Goal: Task Accomplishment & Management: Use online tool/utility

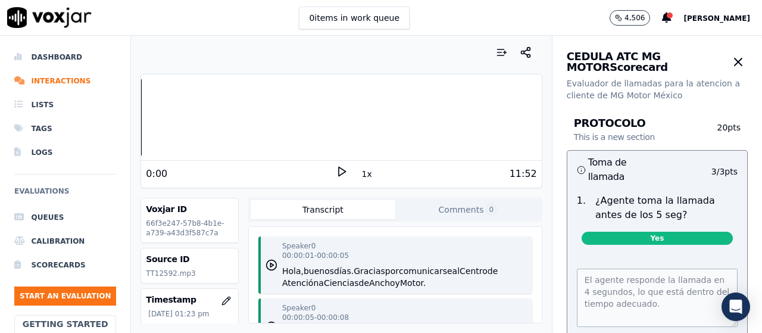
scroll to position [1072, 0]
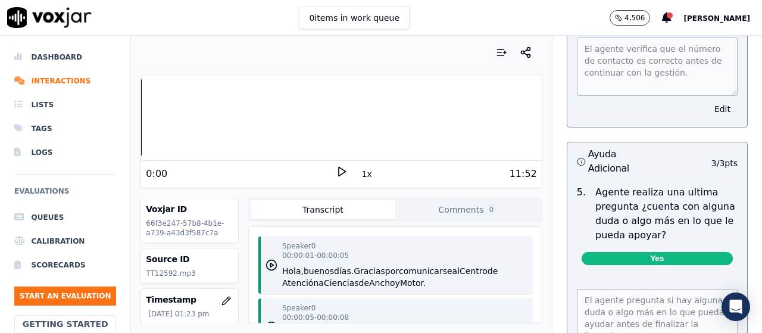
click at [712, 17] on span "Samara Flores" at bounding box center [716, 18] width 67 height 8
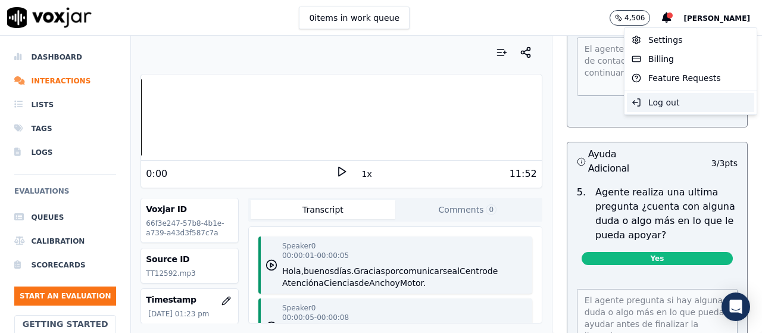
click at [662, 98] on div "Log out" at bounding box center [690, 102] width 127 height 19
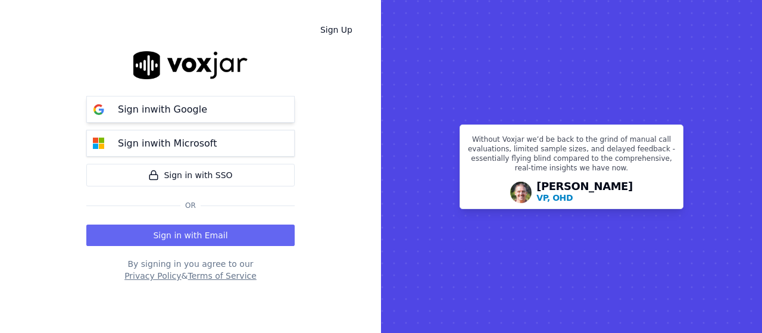
click at [218, 108] on button "Sign in with Google" at bounding box center [190, 109] width 208 height 27
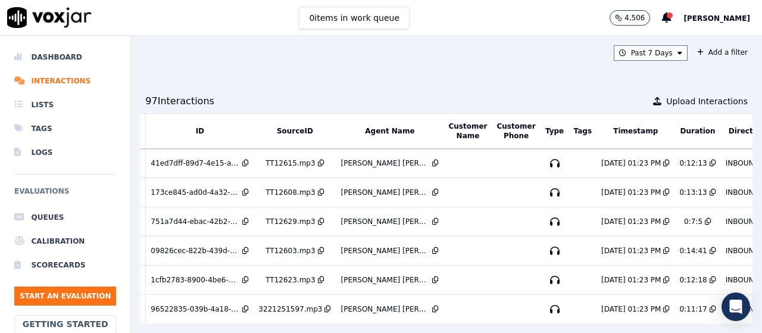
scroll to position [0, 119]
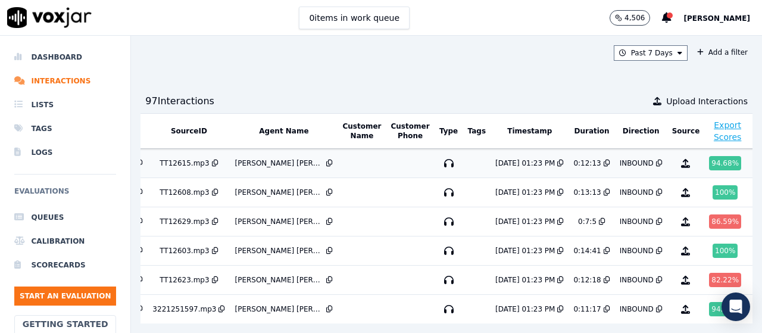
click at [709, 158] on div "94.68 %" at bounding box center [725, 163] width 32 height 14
click at [280, 133] on button "Agent Name" at bounding box center [283, 131] width 49 height 10
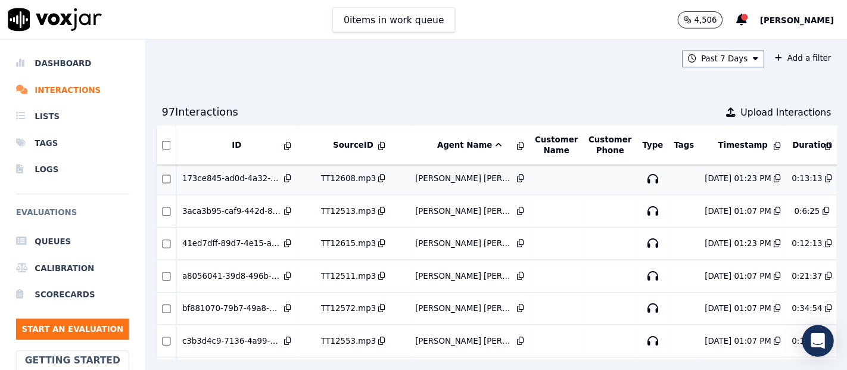
scroll to position [60, 0]
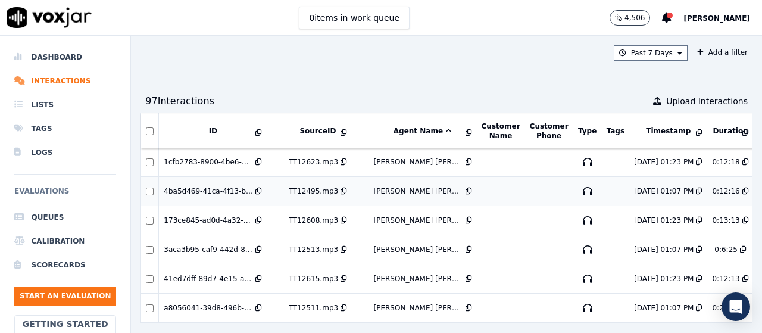
click at [302, 190] on div "TT12495.mp3" at bounding box center [313, 191] width 49 height 10
click at [65, 245] on li "Calibration" at bounding box center [65, 241] width 102 height 24
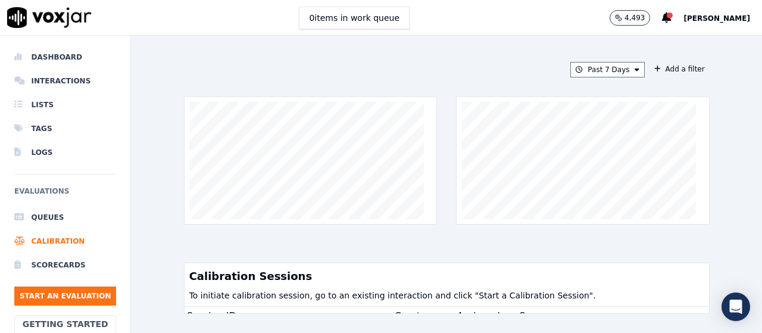
click at [619, 272] on div "Calibration Sessions" at bounding box center [447, 273] width 524 height 21
click at [506, 276] on div "Calibration Sessions" at bounding box center [447, 273] width 524 height 21
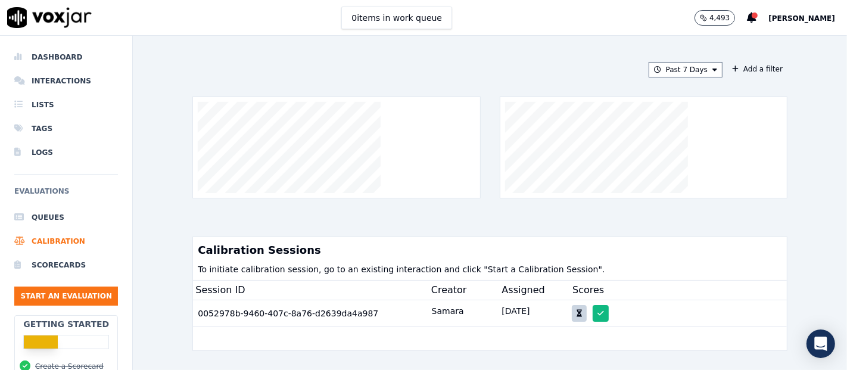
drag, startPoint x: 731, startPoint y: 1, endPoint x: 482, endPoint y: 241, distance: 346.1
click at [482, 241] on div "Calibration Sessions" at bounding box center [490, 247] width 594 height 21
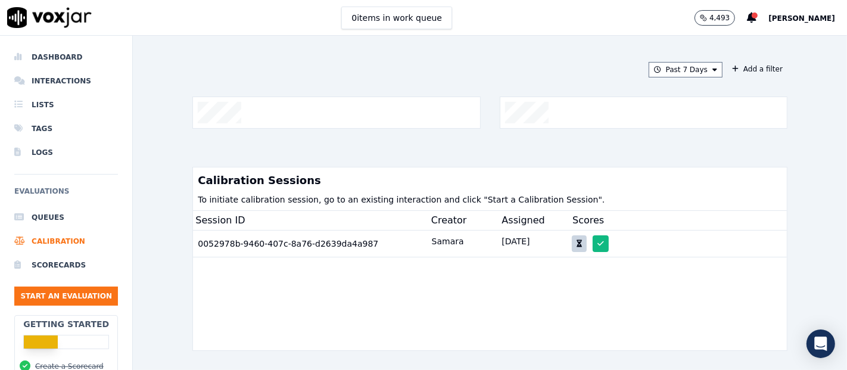
click at [761, 126] on div "Past 7 Days Add a filter Calibration Sessions To initiate calibration session, …" at bounding box center [490, 203] width 714 height 334
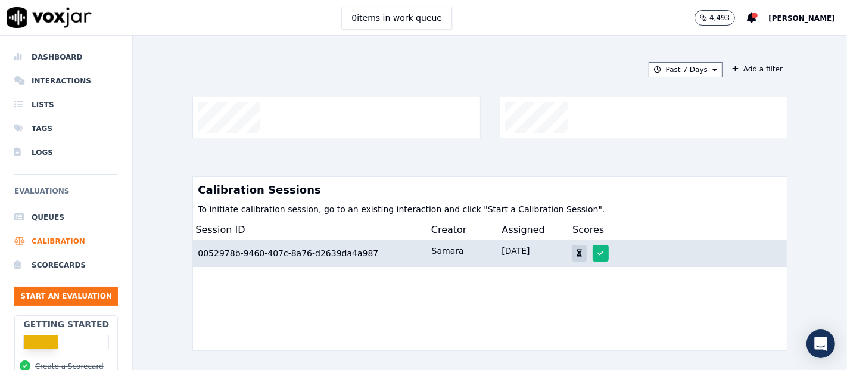
click at [626, 254] on div at bounding box center [677, 253] width 210 height 17
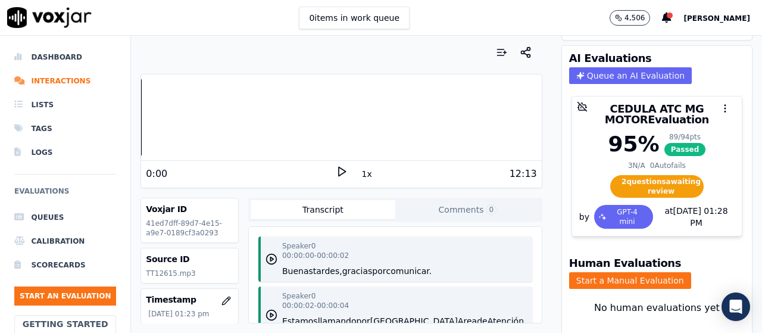
scroll to position [60, 0]
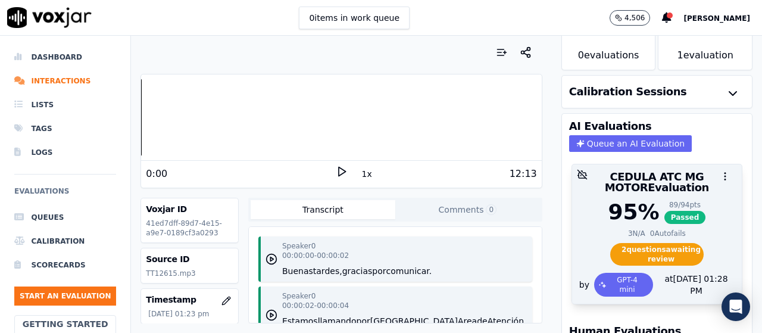
click at [645, 252] on span "2 question s awaiting review" at bounding box center [656, 254] width 93 height 23
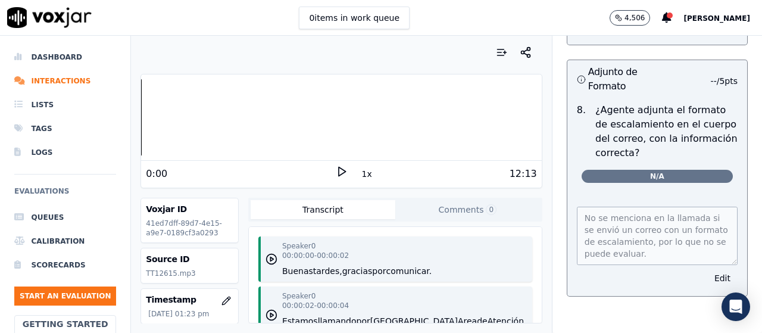
scroll to position [5894, 0]
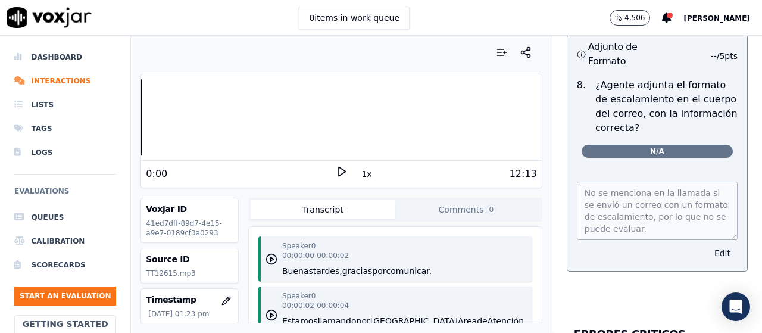
click at [707, 245] on button "Edit" at bounding box center [722, 253] width 30 height 17
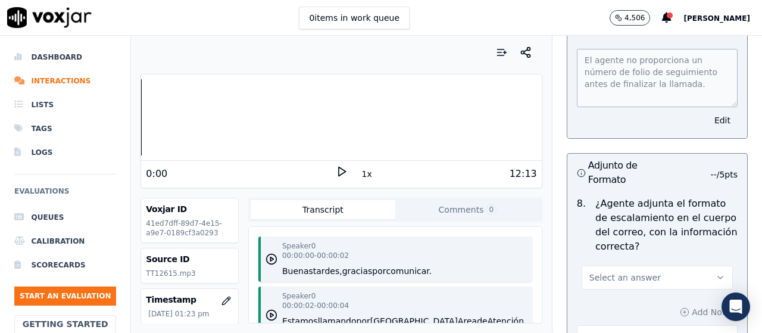
scroll to position [5775, 0]
click at [674, 266] on button "Select an answer" at bounding box center [657, 278] width 151 height 24
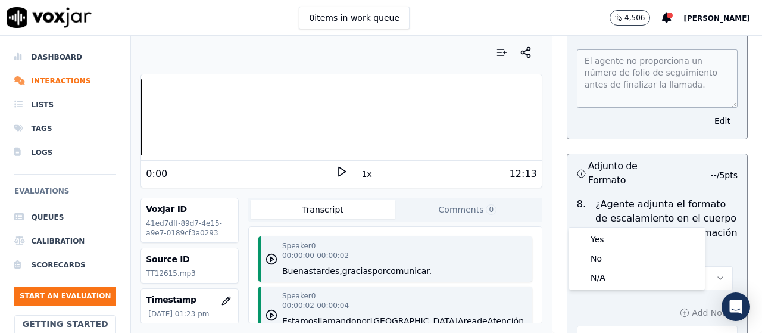
click at [674, 266] on button "Select an answer" at bounding box center [657, 278] width 151 height 24
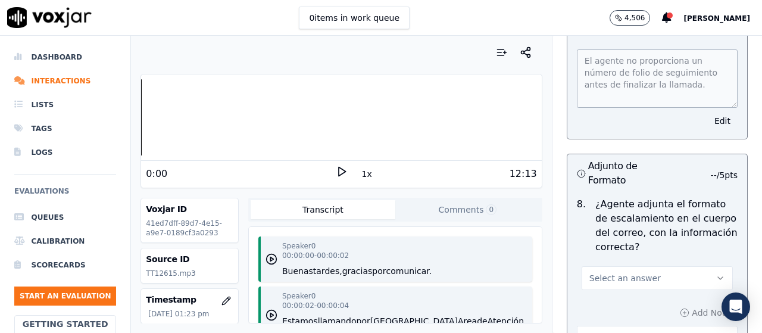
click at [644, 266] on button "Select an answer" at bounding box center [657, 278] width 151 height 24
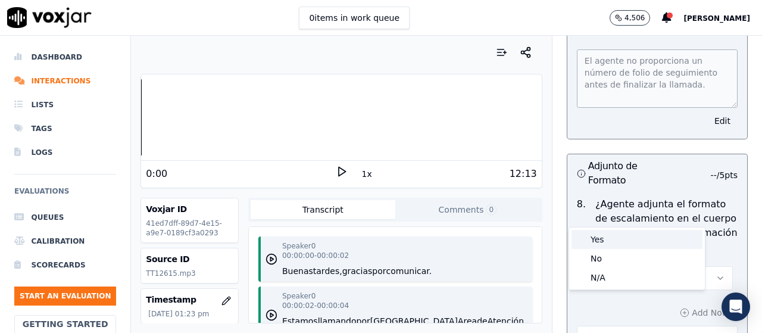
click at [613, 240] on div "Yes" at bounding box center [637, 239] width 131 height 19
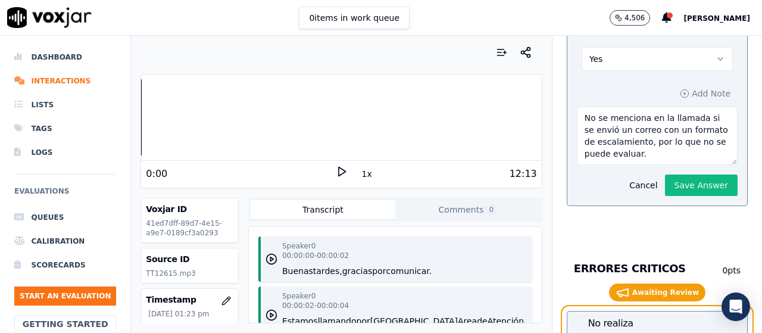
scroll to position [6013, 0]
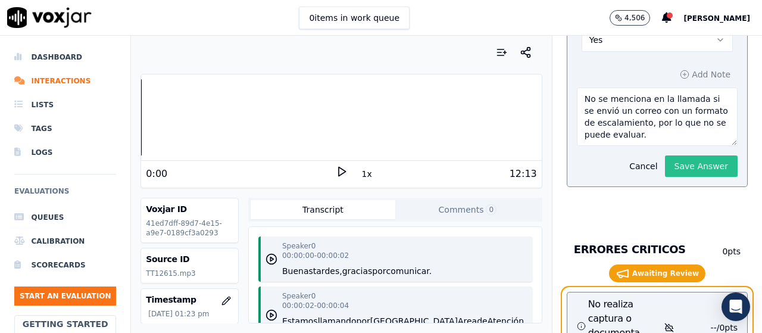
click at [670, 155] on button "Save Answer" at bounding box center [701, 165] width 73 height 21
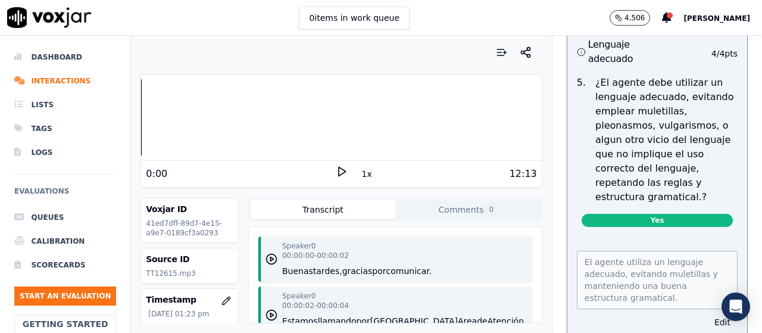
scroll to position [3037, 0]
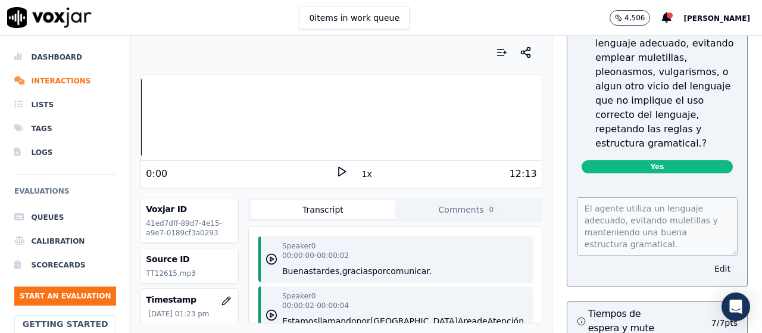
click at [707, 260] on button "Edit" at bounding box center [722, 268] width 30 height 17
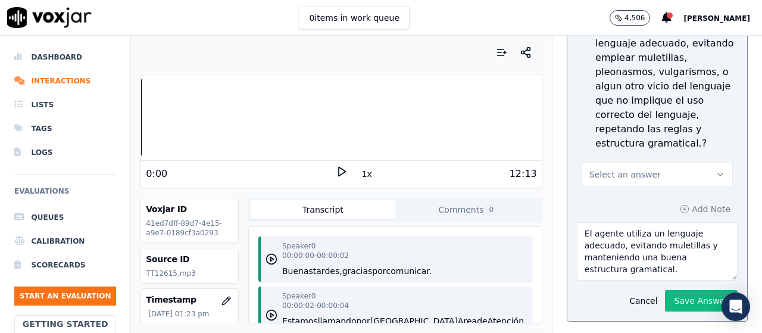
click at [647, 163] on button "Select an answer" at bounding box center [657, 175] width 151 height 24
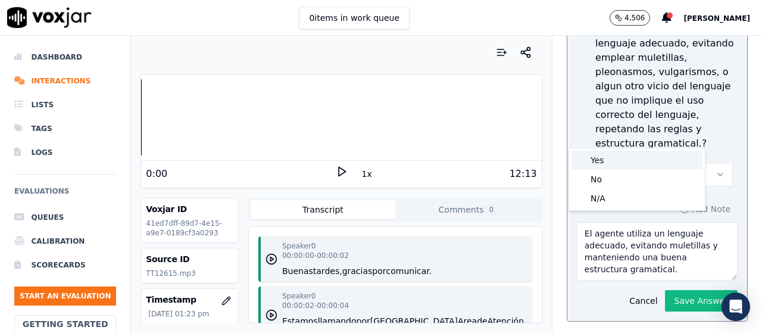
click at [641, 157] on div "Yes" at bounding box center [637, 160] width 131 height 19
click at [655, 163] on button "Yes" at bounding box center [657, 175] width 151 height 24
click at [623, 179] on div "No" at bounding box center [637, 179] width 131 height 19
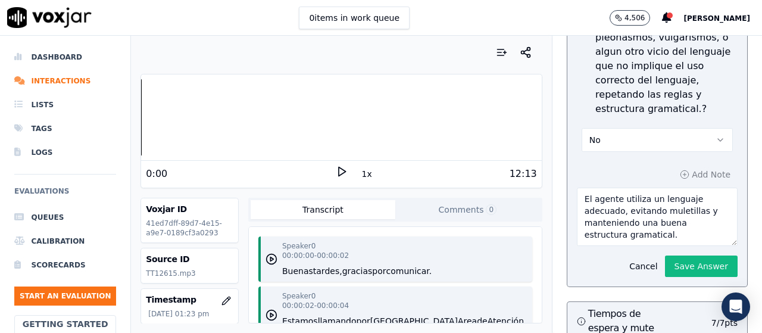
scroll to position [3097, 0]
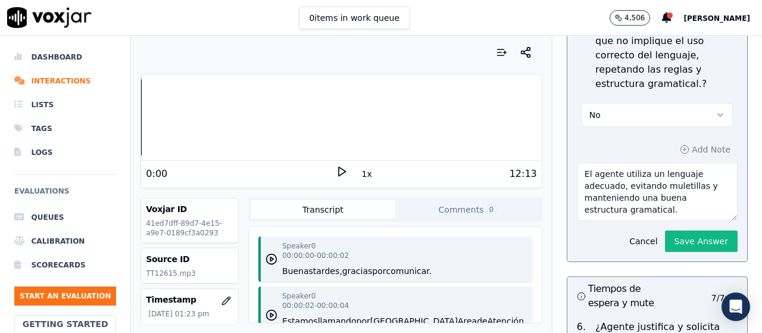
click at [672, 103] on button "No" at bounding box center [657, 115] width 151 height 24
click at [647, 98] on div "Yes" at bounding box center [637, 100] width 131 height 19
click at [665, 230] on button "Save Answer" at bounding box center [701, 240] width 73 height 21
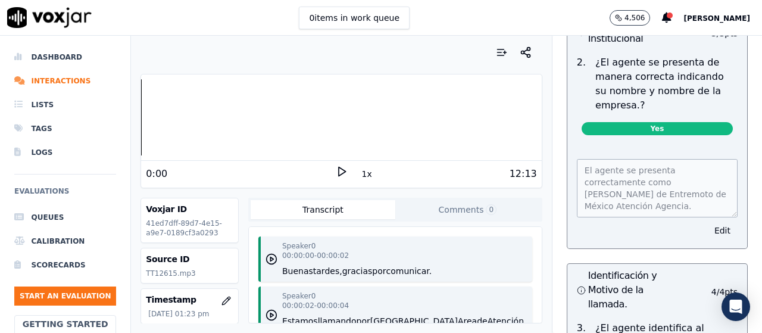
scroll to position [0, 0]
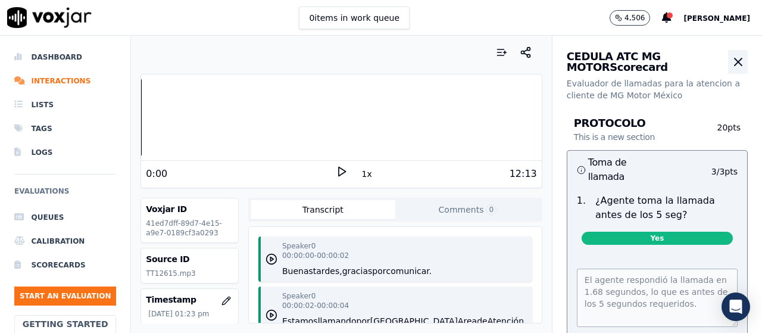
click at [731, 61] on icon "button" at bounding box center [738, 62] width 14 height 14
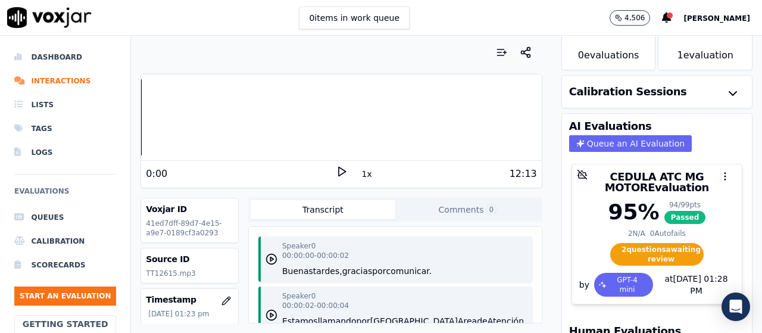
click at [678, 97] on div "Calibration Sessions" at bounding box center [657, 92] width 190 height 32
click at [726, 95] on icon "button" at bounding box center [733, 93] width 14 height 14
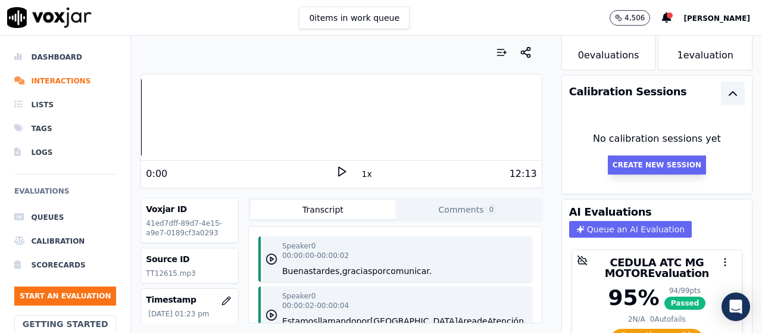
click at [622, 160] on button "Create New Session" at bounding box center [657, 164] width 98 height 19
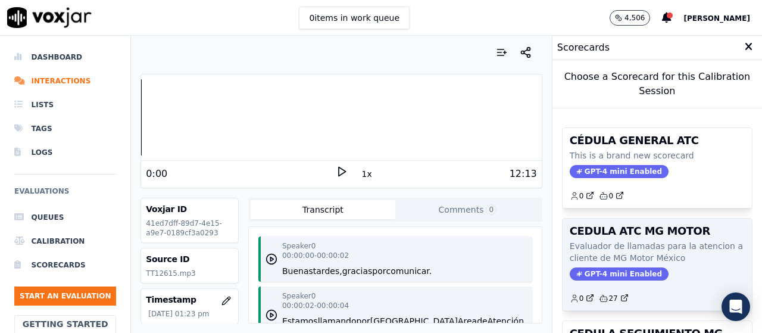
click at [664, 253] on p "Evaluador de llamadas para la atencion a cliente de MG Motor México" at bounding box center [657, 252] width 175 height 24
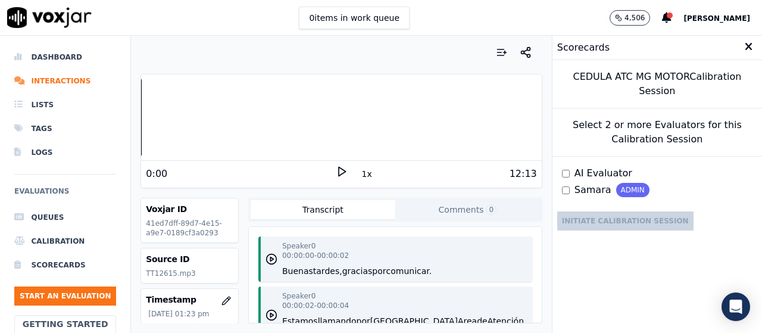
click at [575, 191] on span "Samara" at bounding box center [593, 190] width 37 height 14
click at [581, 177] on span "AI Evaluator" at bounding box center [604, 173] width 58 height 14
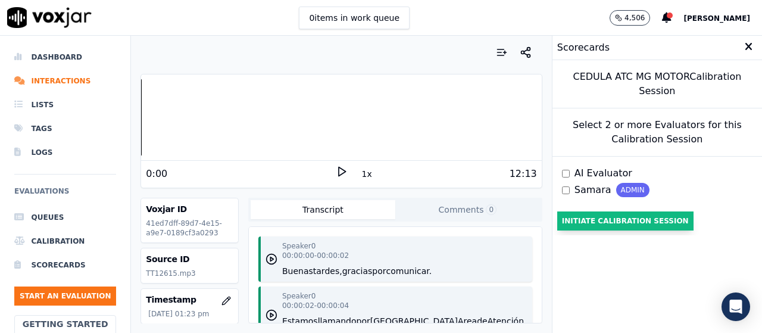
click at [604, 220] on button "Initiate Calibration Session" at bounding box center [625, 220] width 136 height 19
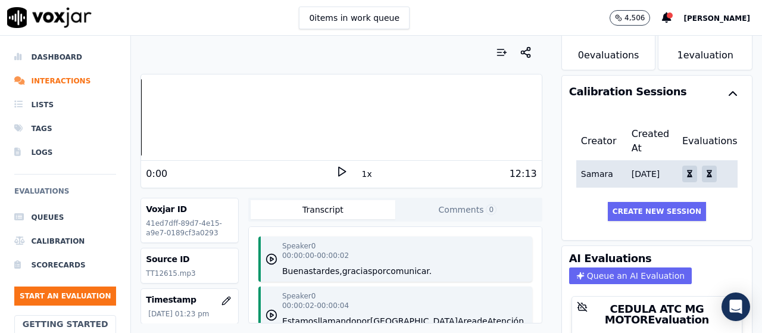
click at [682, 166] on div "button" at bounding box center [689, 174] width 15 height 17
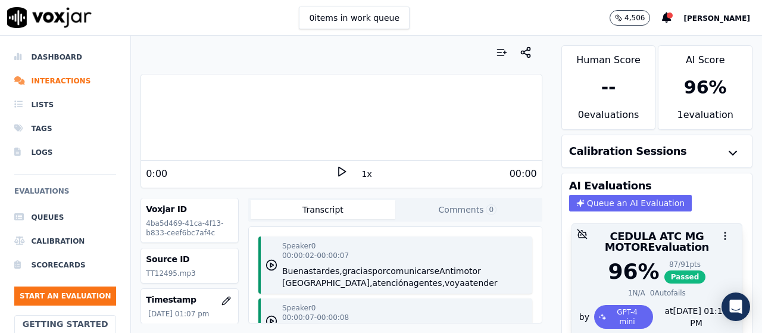
click at [679, 251] on div "CEDULA ATC MG MOTOR Evaluation" at bounding box center [657, 242] width 170 height 36
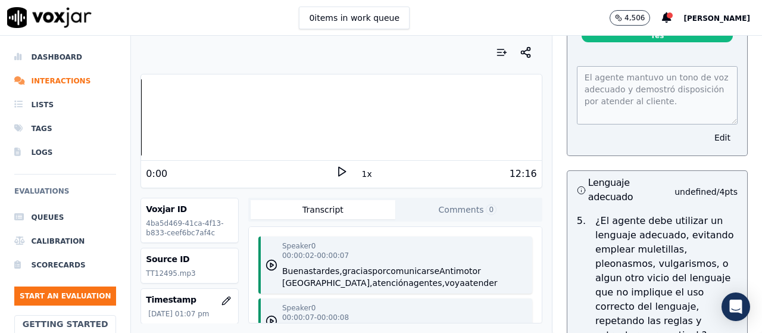
scroll to position [2977, 0]
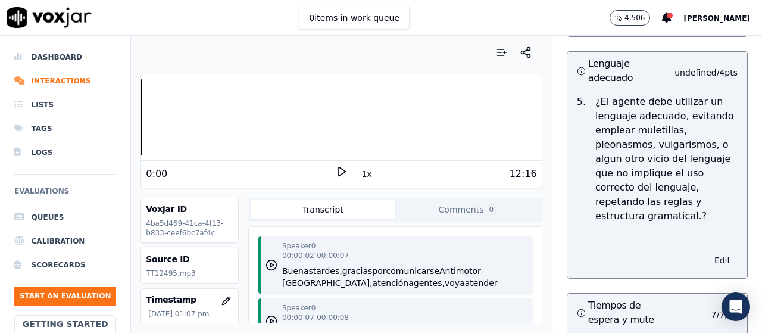
click at [707, 252] on button "Edit" at bounding box center [722, 260] width 30 height 17
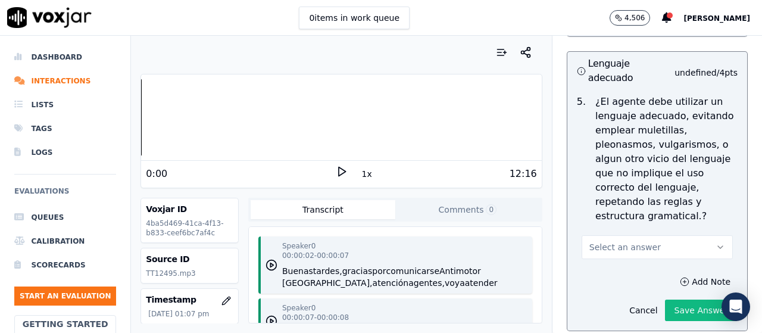
click at [677, 235] on button "Select an answer" at bounding box center [657, 247] width 151 height 24
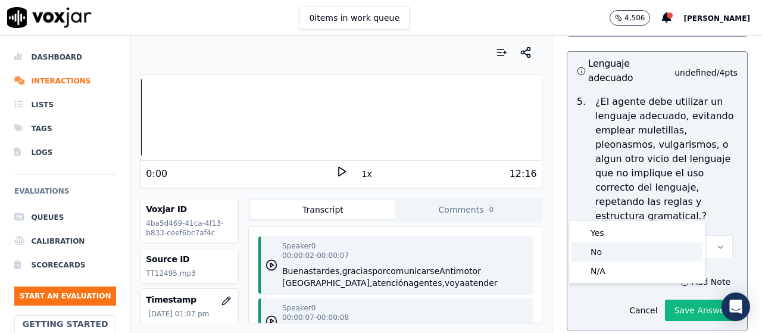
click at [615, 256] on div "No" at bounding box center [637, 251] width 131 height 19
click at [615, 255] on div "No" at bounding box center [637, 251] width 131 height 19
click at [614, 254] on div "No" at bounding box center [637, 251] width 131 height 19
click at [612, 254] on div "No" at bounding box center [637, 251] width 131 height 19
click at [613, 254] on div "No" at bounding box center [637, 251] width 131 height 19
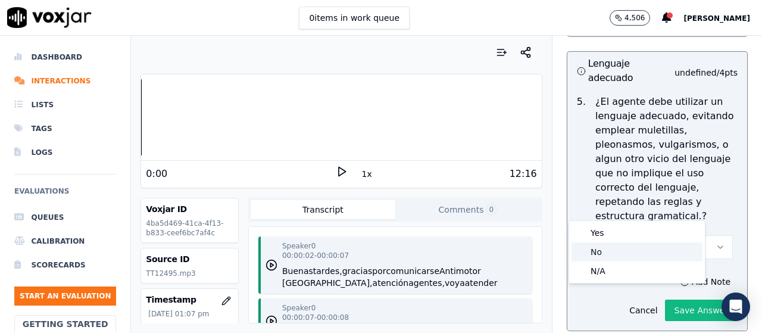
drag, startPoint x: 614, startPoint y: 251, endPoint x: 605, endPoint y: 279, distance: 29.6
click at [610, 264] on div "Yes No N/A" at bounding box center [637, 252] width 136 height 62
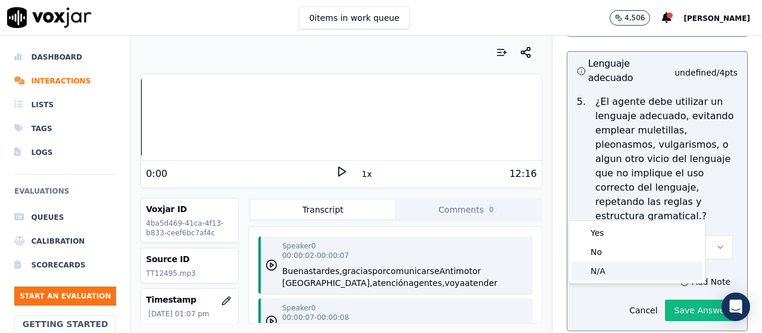
click at [600, 272] on div "N/A" at bounding box center [637, 270] width 131 height 19
drag, startPoint x: 602, startPoint y: 263, endPoint x: 604, endPoint y: 254, distance: 8.7
click at [602, 263] on div "N/A" at bounding box center [637, 270] width 131 height 19
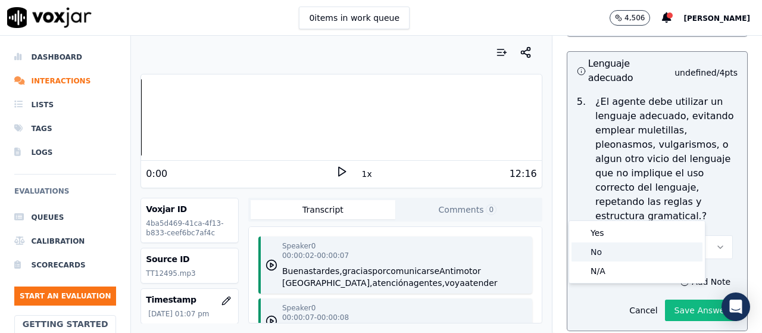
click at [605, 251] on div "No" at bounding box center [637, 251] width 131 height 19
click at [605, 250] on div "No" at bounding box center [637, 251] width 131 height 19
click at [608, 249] on div "No" at bounding box center [637, 251] width 131 height 19
drag, startPoint x: 608, startPoint y: 248, endPoint x: 666, endPoint y: 109, distance: 150.8
click at [619, 233] on div "Yes No N/A" at bounding box center [637, 252] width 136 height 62
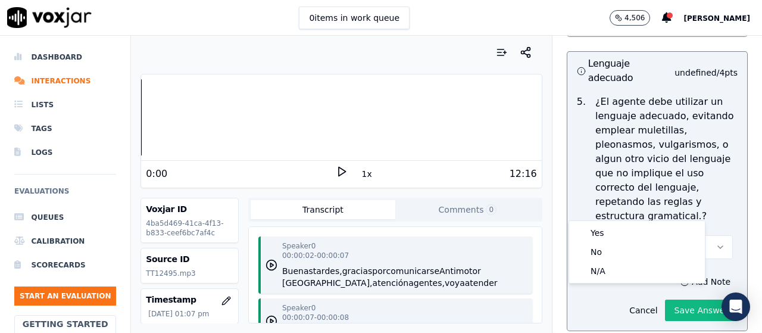
click at [667, 107] on p "¿El agente debe utilizar un lenguaje adecuado, evitando emplear muletillas, ple…" at bounding box center [666, 159] width 142 height 129
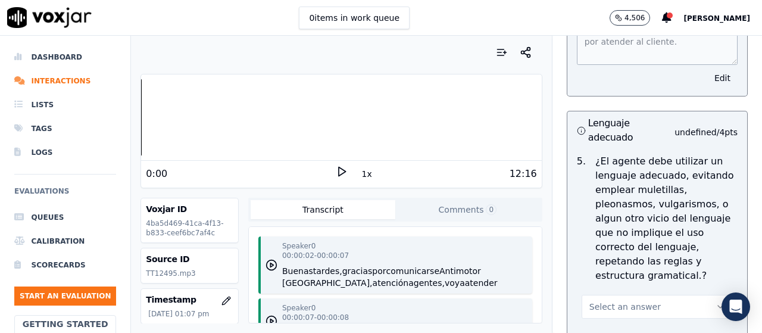
scroll to position [2798, 0]
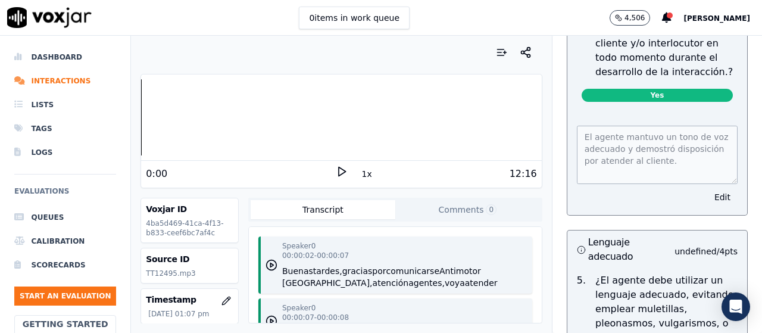
click at [577, 245] on icon "button" at bounding box center [581, 249] width 9 height 9
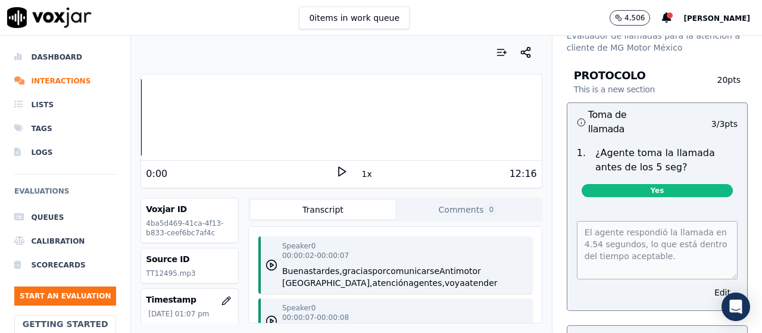
scroll to position [119, 0]
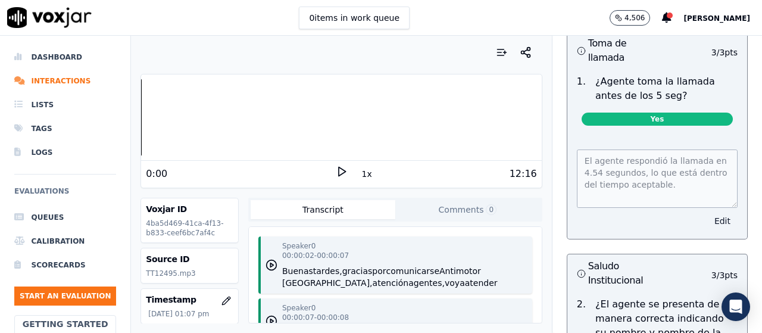
click at [707, 223] on button "Edit" at bounding box center [722, 221] width 30 height 17
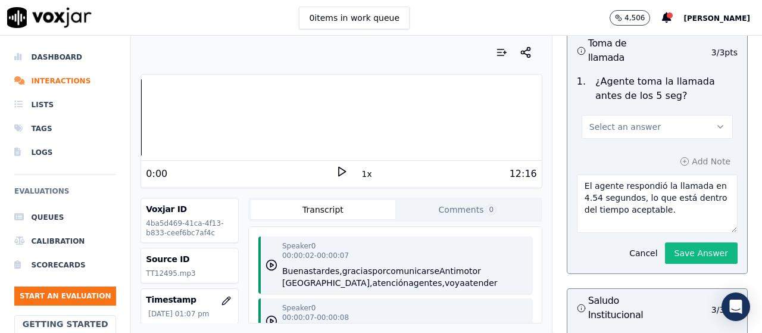
click at [666, 127] on button "Select an answer" at bounding box center [657, 127] width 151 height 24
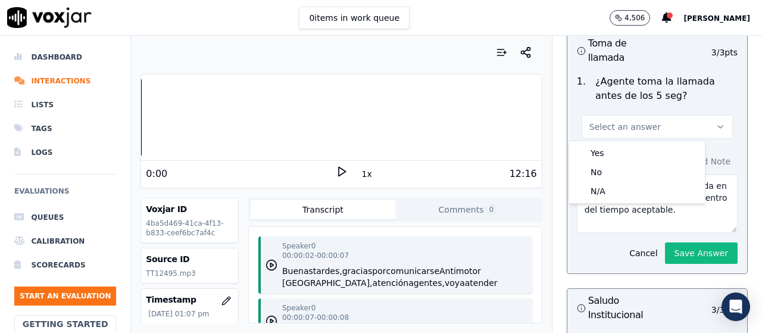
click at [666, 127] on button "Select an answer" at bounding box center [657, 127] width 151 height 24
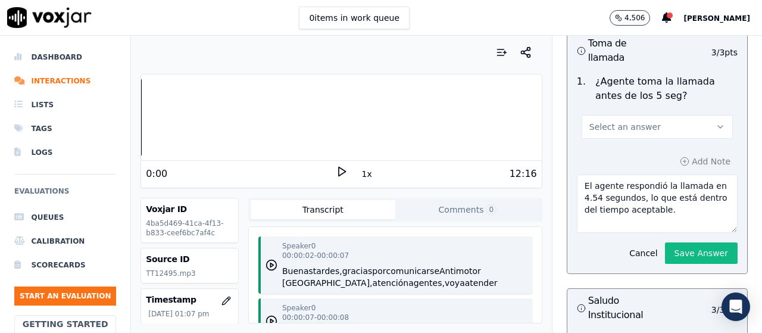
click at [654, 129] on button "Select an answer" at bounding box center [657, 127] width 151 height 24
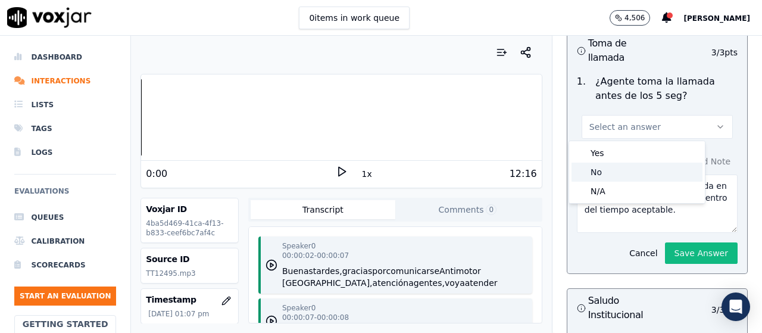
click at [624, 170] on div "No" at bounding box center [637, 172] width 131 height 19
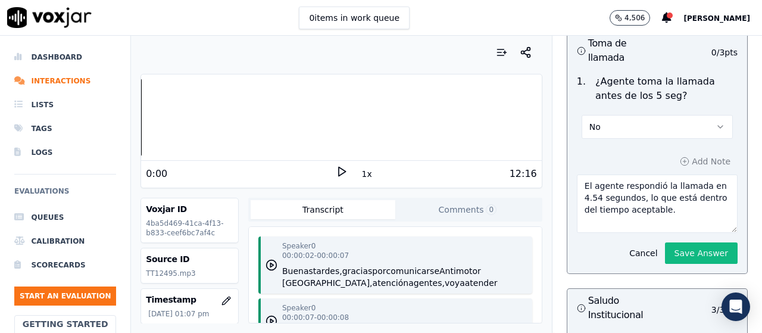
click at [641, 127] on button "No" at bounding box center [657, 127] width 151 height 24
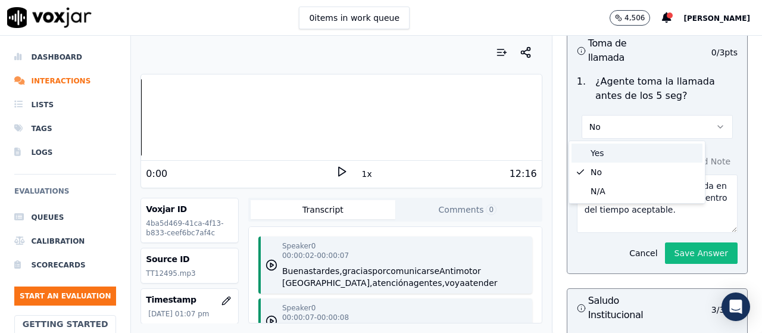
click at [629, 148] on div "Yes" at bounding box center [637, 152] width 131 height 19
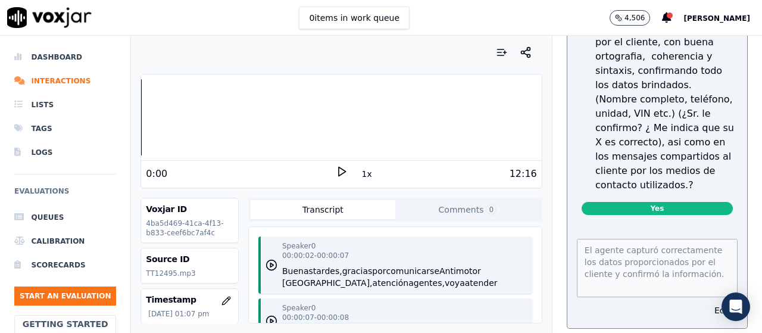
scroll to position [5179, 0]
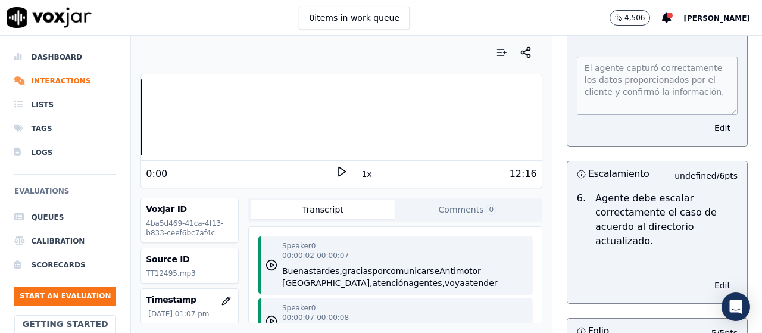
click at [707, 277] on button "Edit" at bounding box center [722, 285] width 30 height 17
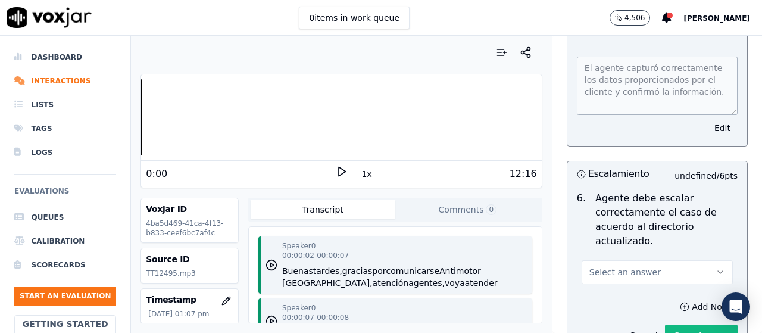
click at [680, 235] on div "6 . Agente debe escalar correctamente el caso de acuerdo al directorio actualiz…" at bounding box center [657, 237] width 180 height 102
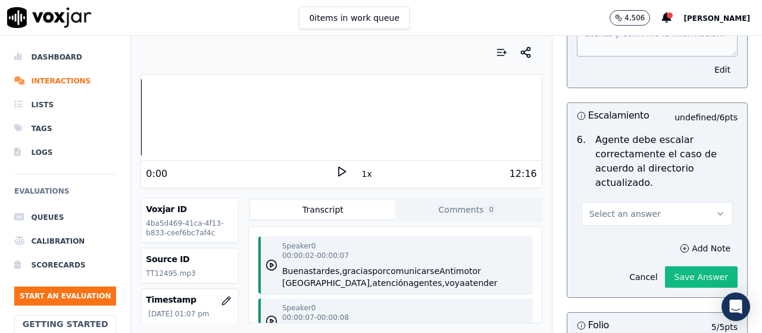
scroll to position [5239, 0]
click at [673, 174] on div "6 . Agente debe escalar correctamente el caso de acuerdo al directorio actualiz…" at bounding box center [657, 178] width 180 height 102
click at [686, 201] on button "Select an answer" at bounding box center [657, 213] width 151 height 24
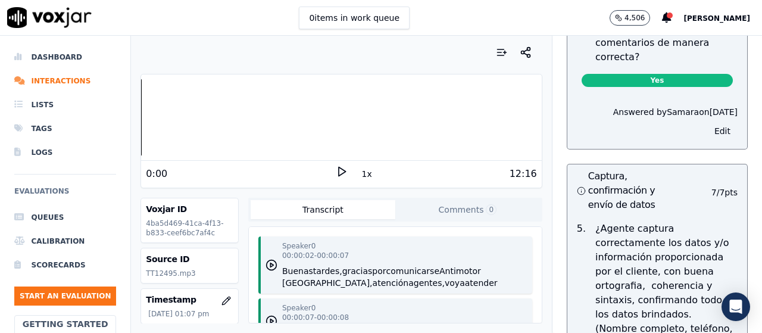
scroll to position [4645, 0]
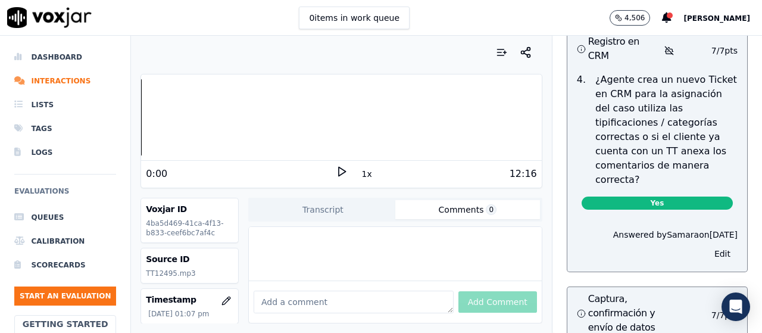
click at [436, 208] on button "Comments 0" at bounding box center [467, 209] width 145 height 19
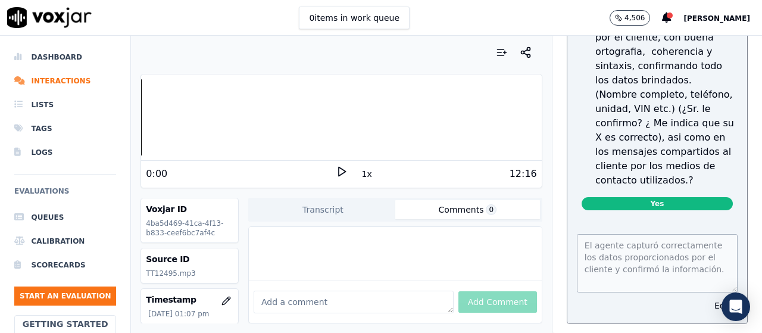
scroll to position [5003, 0]
click at [662, 19] on button "4,506" at bounding box center [636, 17] width 52 height 15
click at [672, 18] on icon at bounding box center [667, 18] width 10 height 11
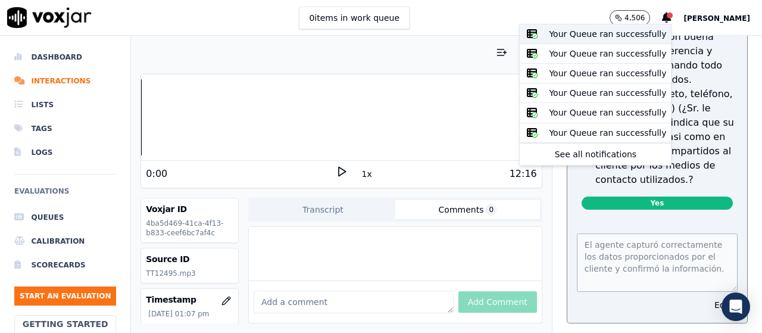
click at [616, 30] on div "Your Queue ran successfully" at bounding box center [610, 34] width 122 height 12
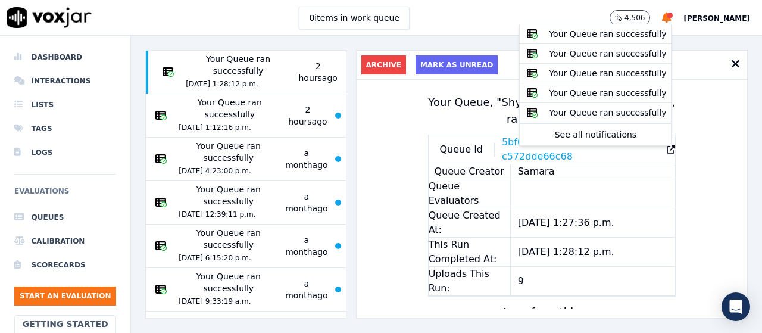
click at [729, 93] on div "Your Queue ran successfully 20/8/2025 1:28:12 p.m. 2 hours ago Your Queue ran s…" at bounding box center [446, 184] width 631 height 297
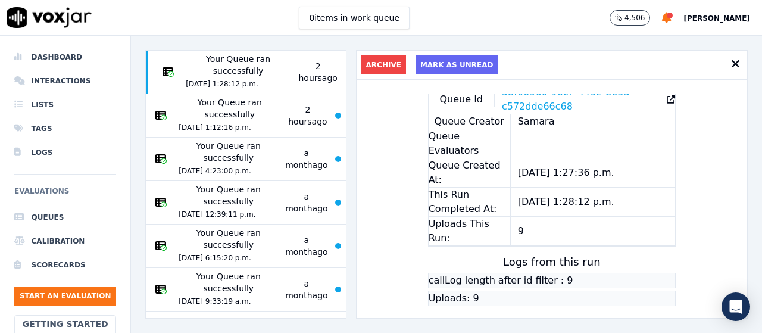
scroll to position [109, 0]
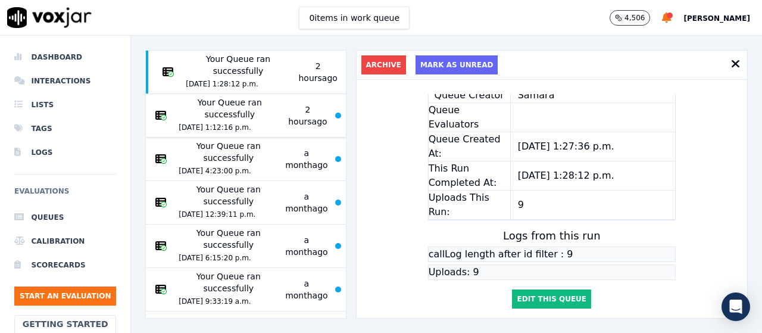
click at [271, 120] on div "Your Queue ran successfully 20/8/2025 1:12:16 p.m. 2 hours ago" at bounding box center [240, 115] width 179 height 38
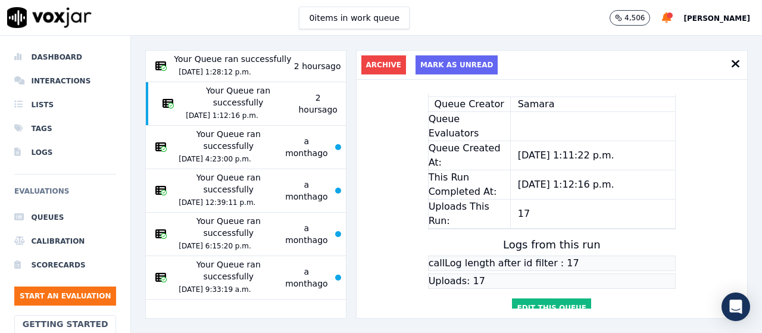
scroll to position [50, 0]
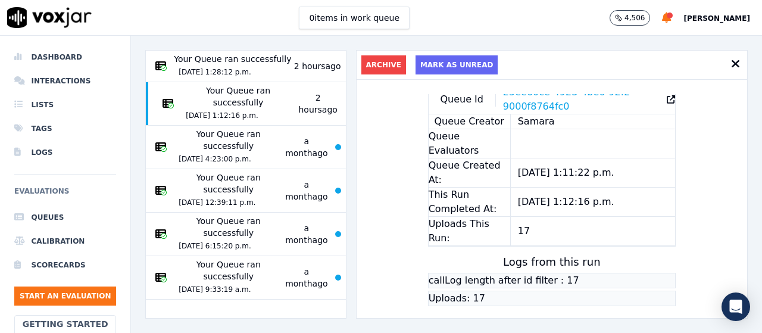
click at [622, 15] on icon "button" at bounding box center [618, 17] width 7 height 7
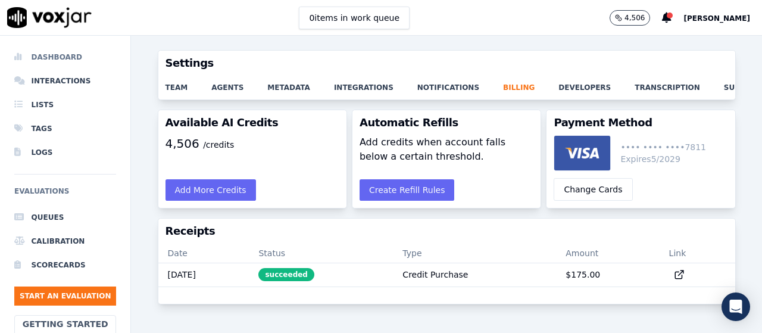
click at [60, 49] on li "Dashboard" at bounding box center [65, 57] width 102 height 24
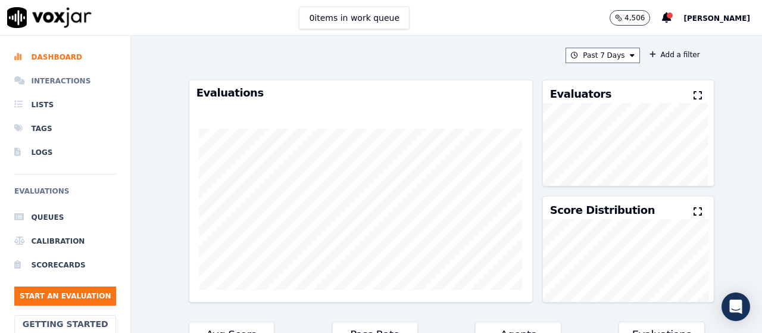
click at [49, 83] on li "Interactions" at bounding box center [65, 81] width 102 height 24
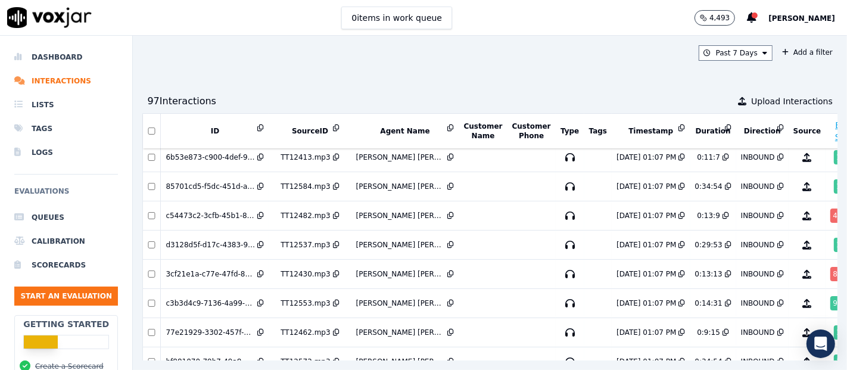
scroll to position [298, 0]
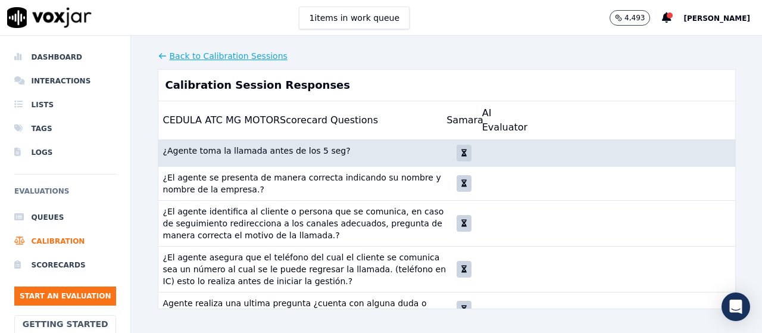
click at [461, 151] on icon "button" at bounding box center [463, 152] width 5 height 7
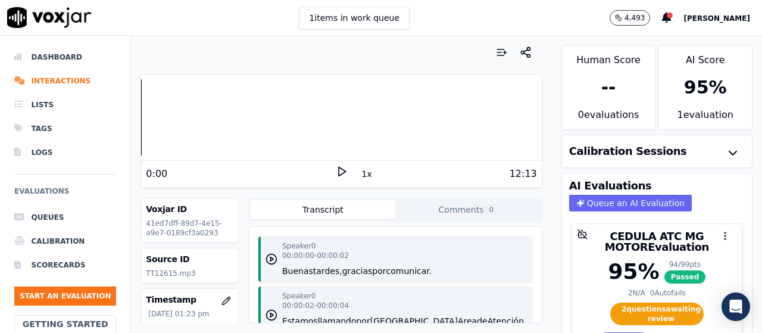
click at [669, 146] on div "Calibration Sessions" at bounding box center [657, 151] width 190 height 32
click at [726, 157] on icon "button" at bounding box center [733, 153] width 14 height 14
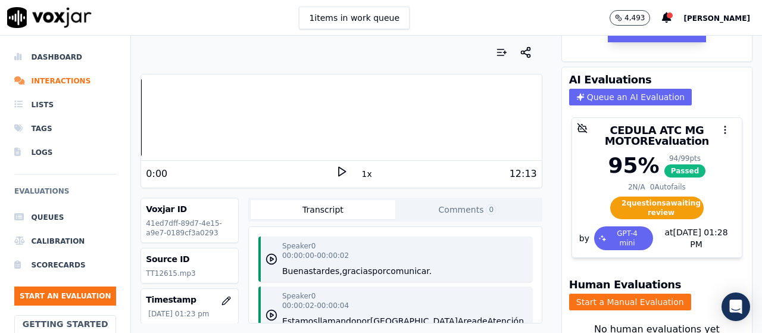
scroll to position [295, 0]
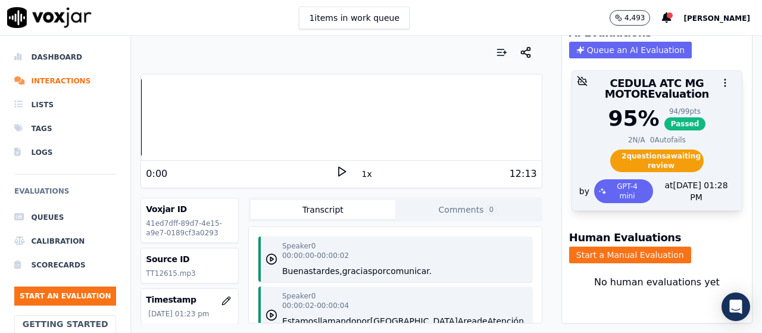
click at [652, 149] on span "2 question s awaiting review" at bounding box center [656, 160] width 93 height 23
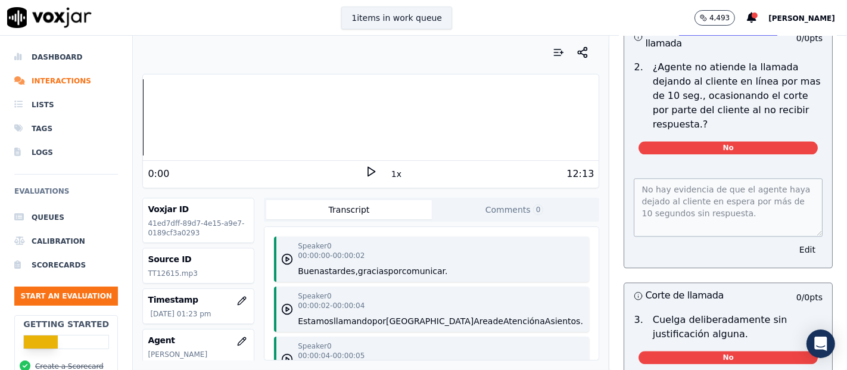
scroll to position [6132, 0]
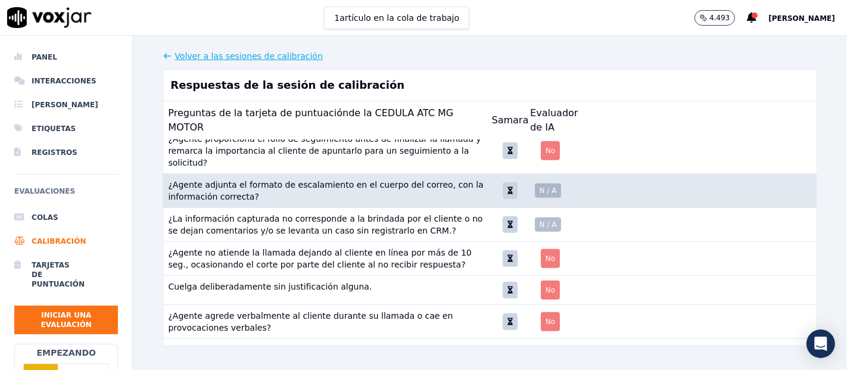
scroll to position [459, 0]
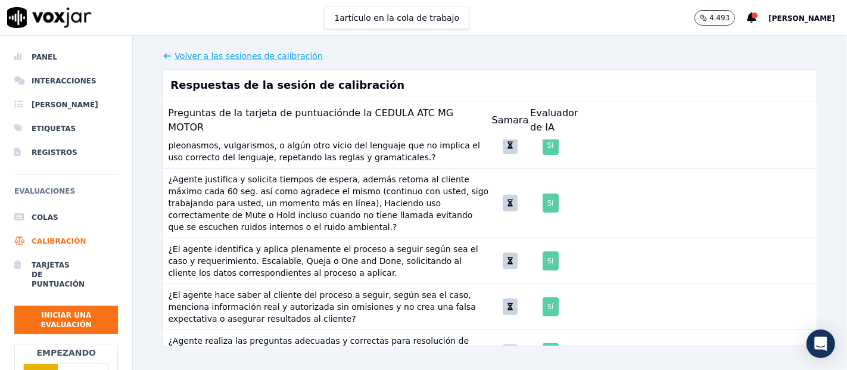
click at [289, 52] on font "Volver a las sesiones de calibración" at bounding box center [248, 56] width 148 height 10
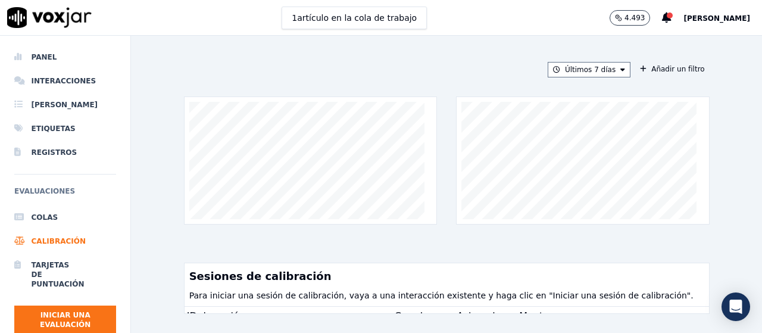
drag, startPoint x: 739, startPoint y: 3, endPoint x: 451, endPoint y: 57, distance: 293.2
click at [451, 57] on div "Últimos 7 días Añadir un filtro Sesiones de calibración Para iniciar una sesión…" at bounding box center [447, 184] width 526 height 297
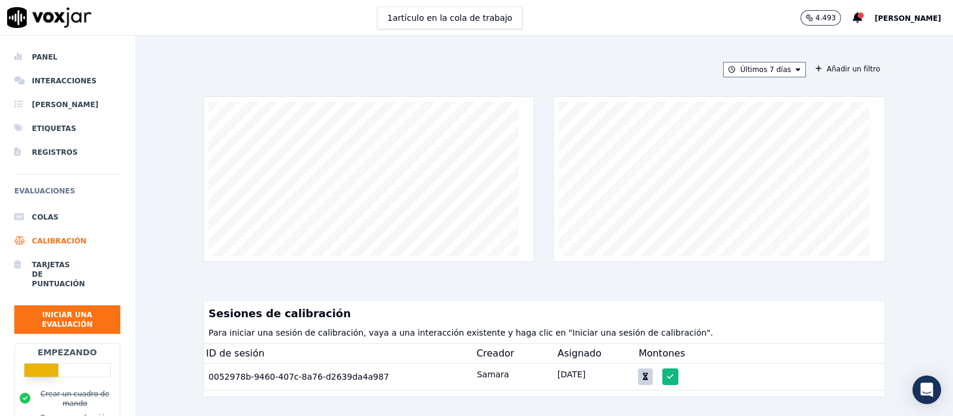
drag, startPoint x: 667, startPoint y: 31, endPoint x: 573, endPoint y: 272, distance: 258.8
click at [573, 272] on div "Últimos 7 días Añadir un filtro Sesiones de calibración Para iniciar una sesión…" at bounding box center [543, 226] width 681 height 380
click at [846, 90] on div "Últimos 7 días Añadir un filtro Sesiones de calibración Para iniciar una sesión…" at bounding box center [543, 226] width 817 height 380
click at [810, 63] on button "Añadir un filtro" at bounding box center [847, 69] width 74 height 14
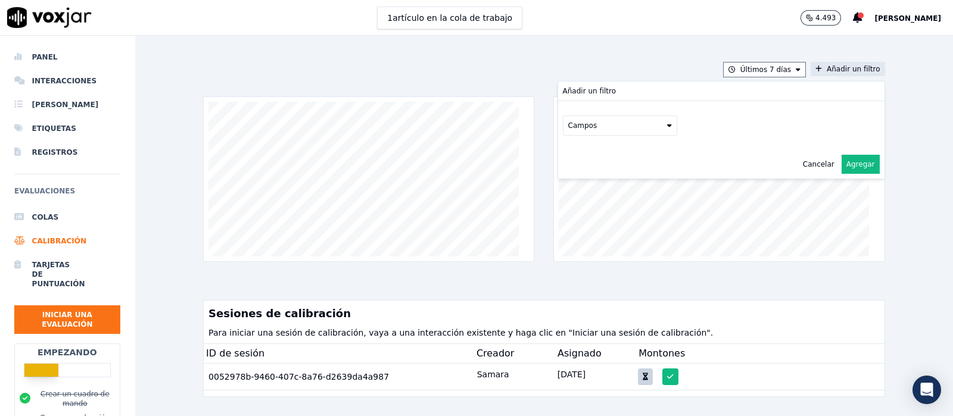
click at [620, 125] on button "Campos" at bounding box center [620, 125] width 114 height 20
click at [846, 228] on div "Últimos 7 días Añadir un filtro Añadir un filtro Campos identificación creador …" at bounding box center [543, 226] width 817 height 380
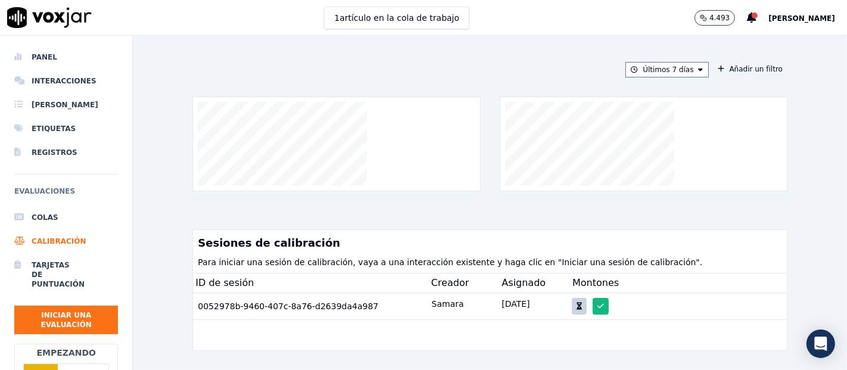
drag, startPoint x: 794, startPoint y: 8, endPoint x: 449, endPoint y: 76, distance: 351.3
click at [449, 76] on div "Últimos 7 días Añadir un filtro" at bounding box center [489, 69] width 595 height 15
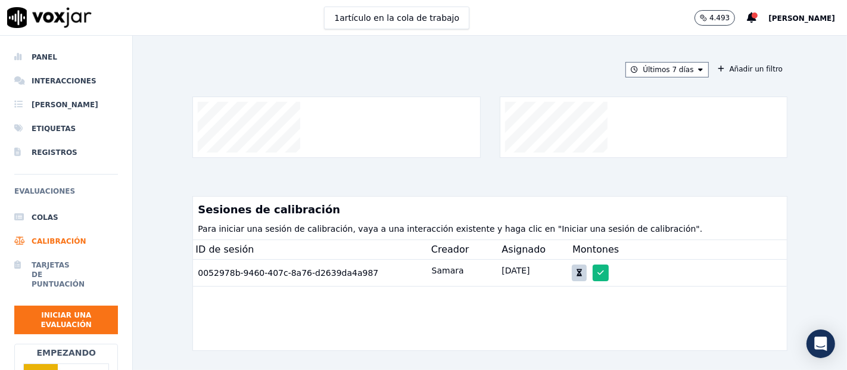
click at [70, 278] on font "Tarjetas de puntuación" at bounding box center [58, 274] width 53 height 27
